Goal: Task Accomplishment & Management: Manage account settings

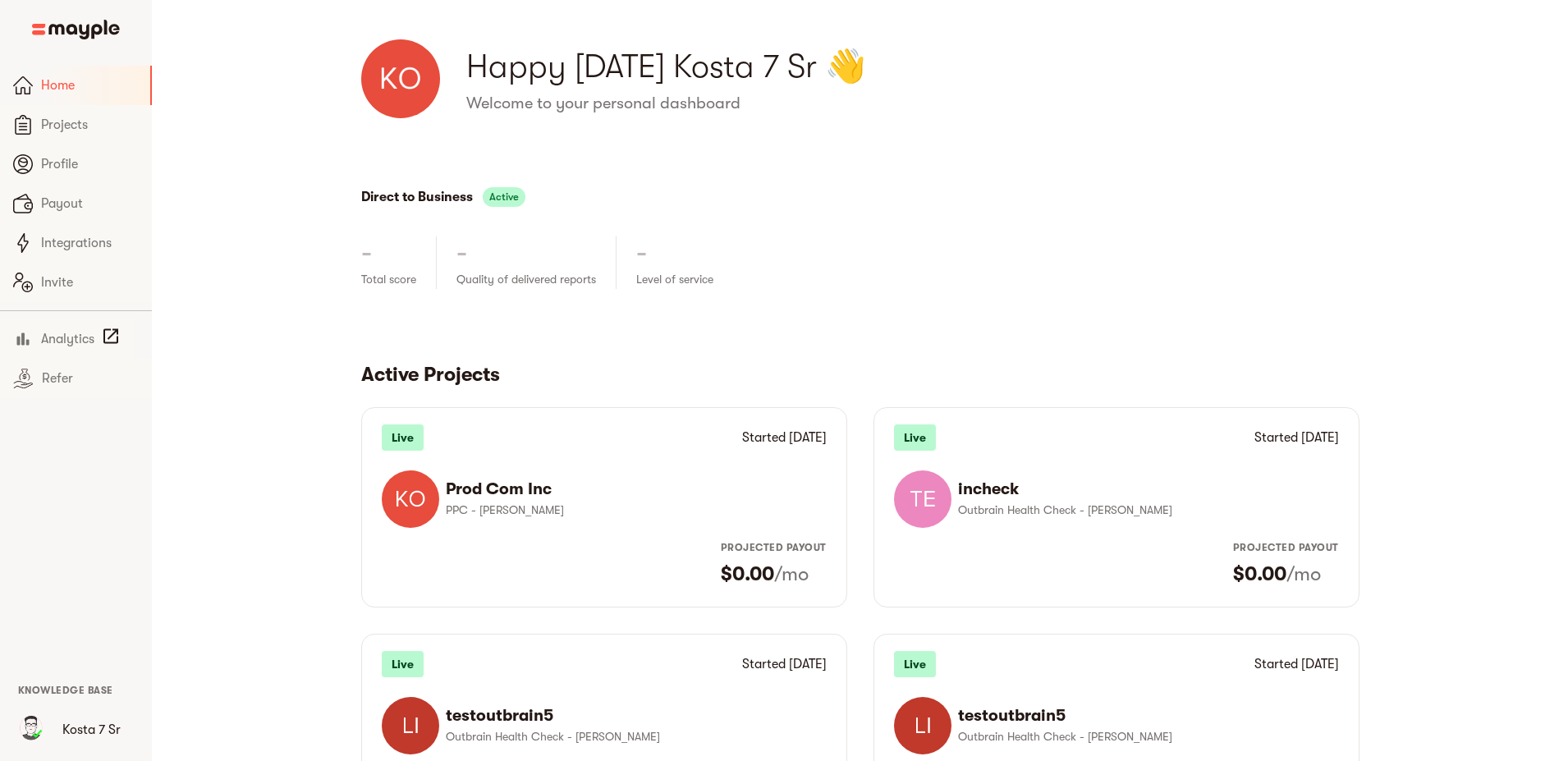
click at [90, 732] on p "Kosta 7 Sr" at bounding box center [91, 730] width 58 height 20
click at [21, 723] on img "button" at bounding box center [31, 730] width 33 height 33
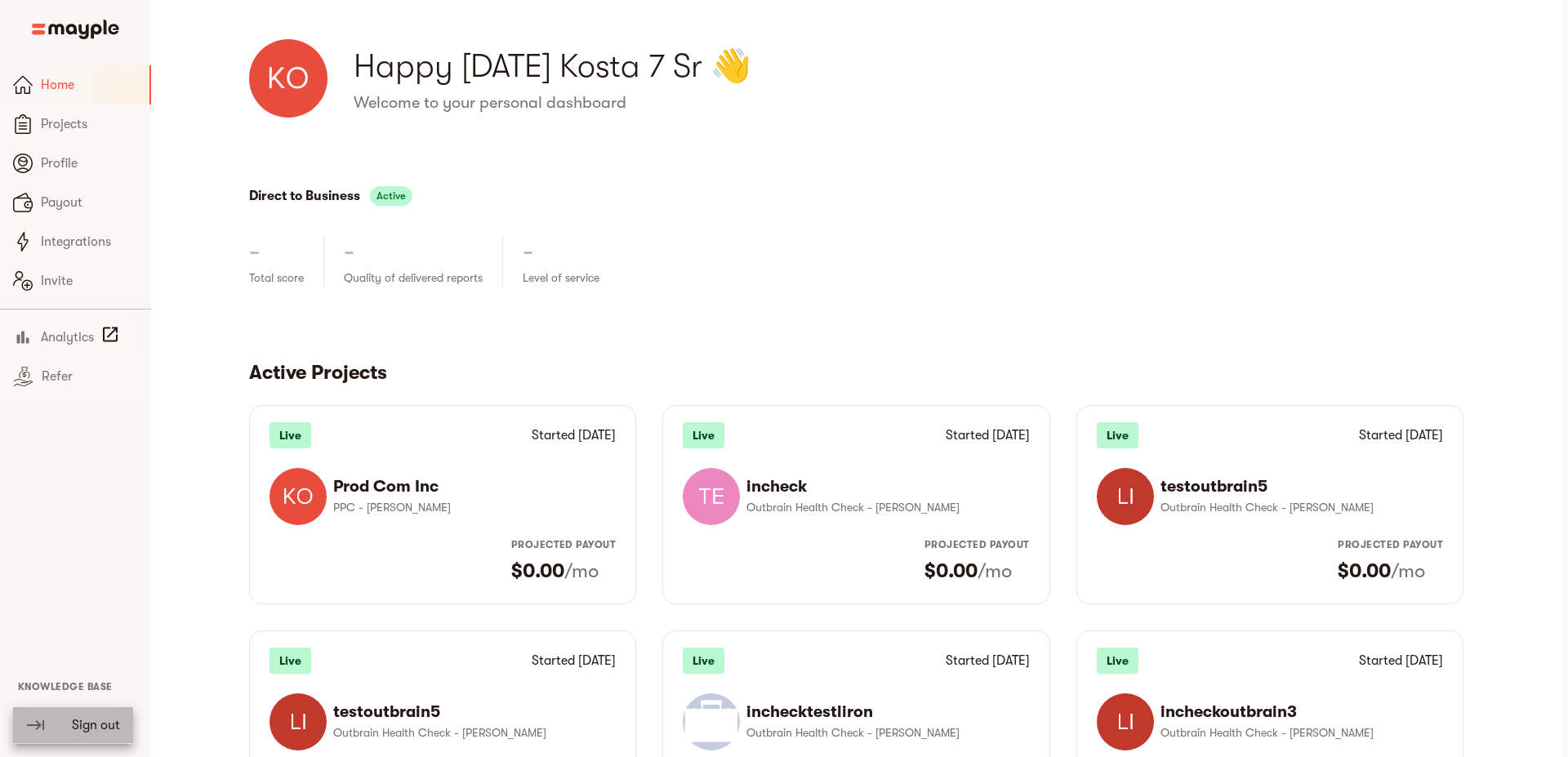
click at [94, 723] on span "Sign out" at bounding box center [95, 725] width 48 height 20
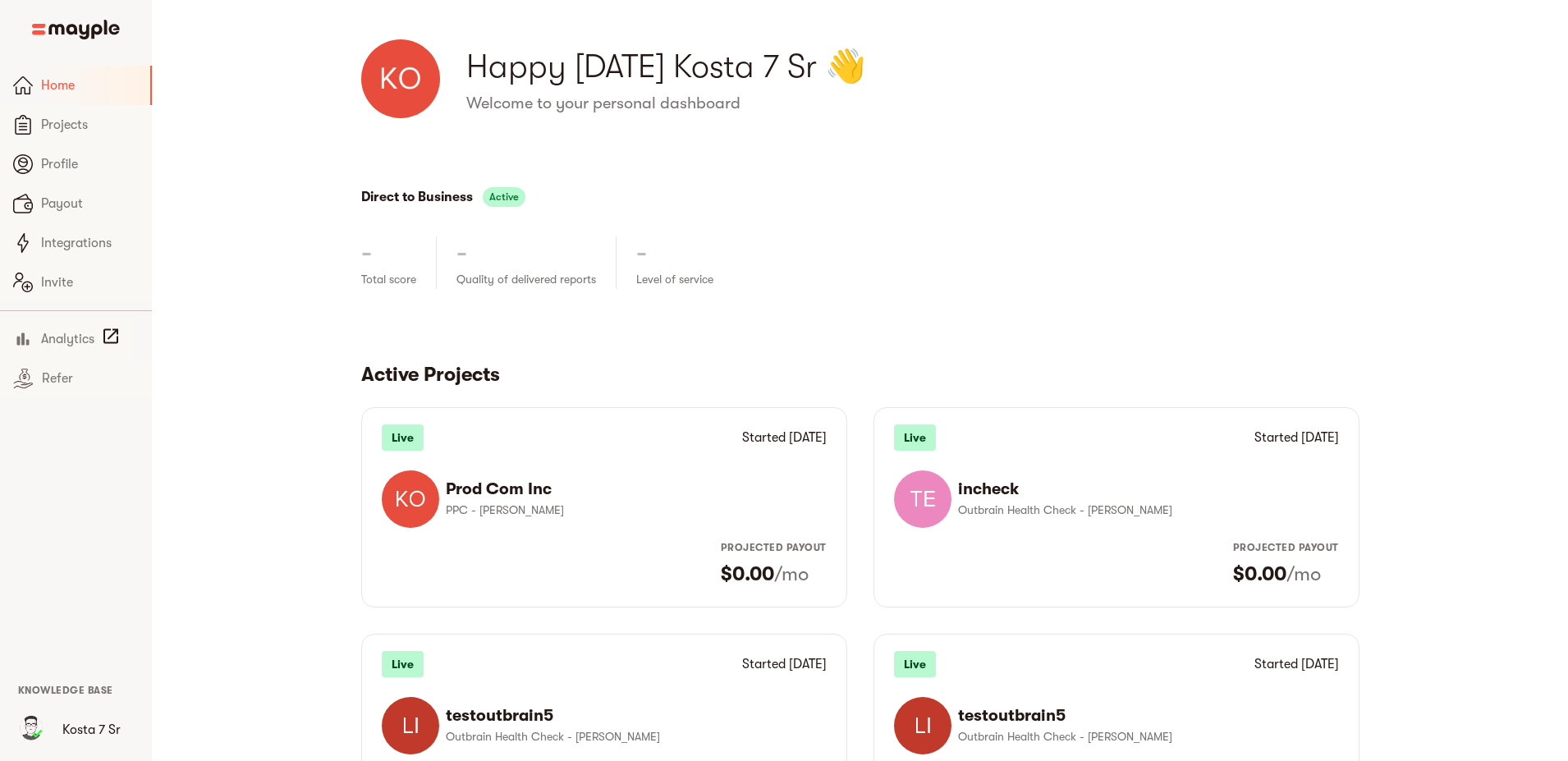
click at [52, 736] on button "button" at bounding box center [30, 730] width 52 height 52
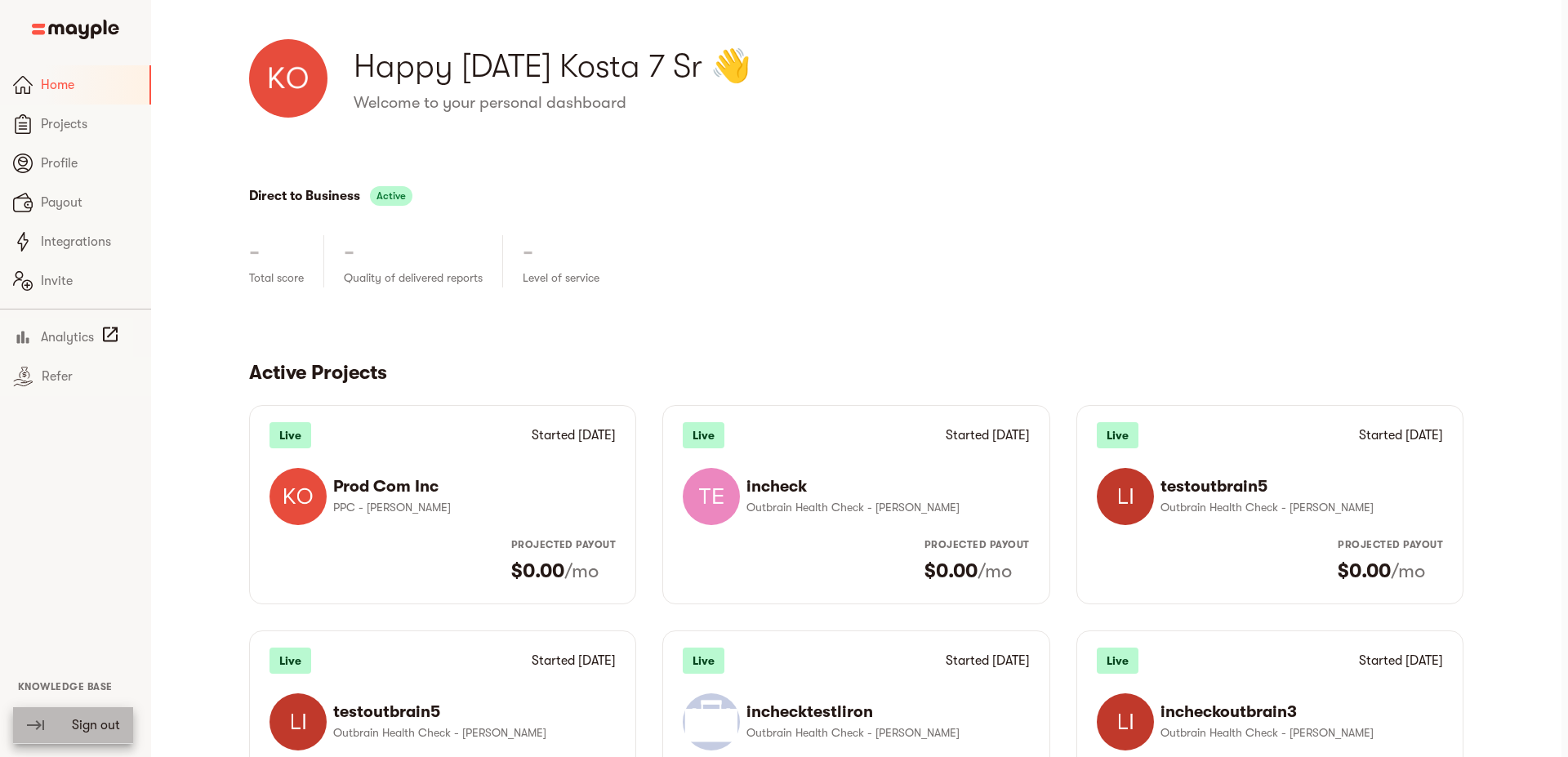
click at [54, 720] on div "keyboard_tab" at bounding box center [49, 725] width 45 height 20
